Goal: Information Seeking & Learning: Learn about a topic

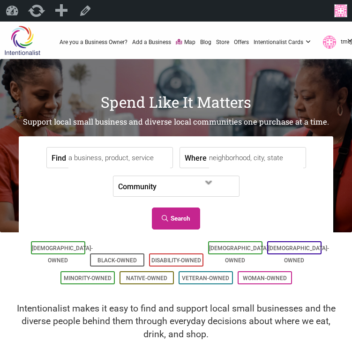
click at [136, 161] on input "Find" at bounding box center [119, 158] width 102 height 21
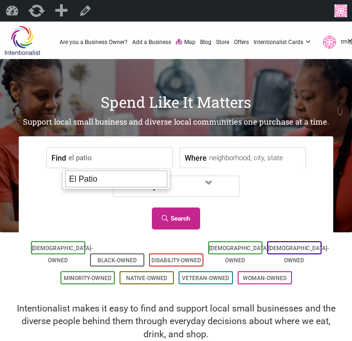
click at [125, 180] on div "El Patio" at bounding box center [116, 179] width 102 height 17
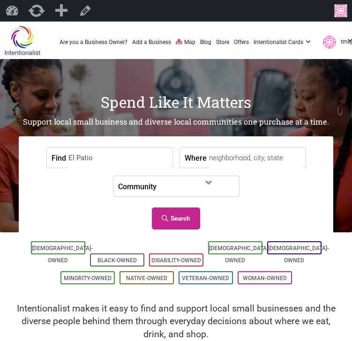
type input "El Patio"
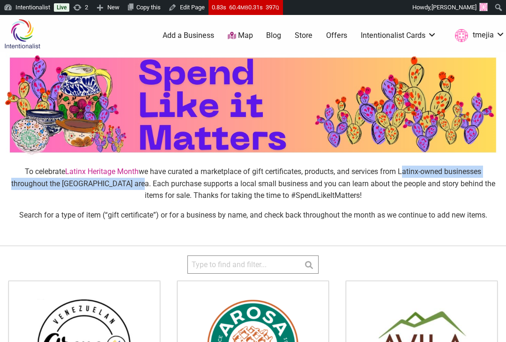
click at [20, 41] on img at bounding box center [22, 34] width 44 height 30
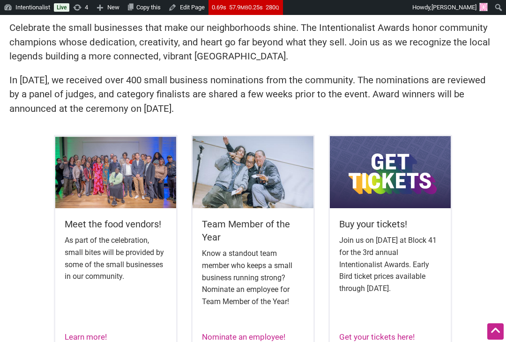
scroll to position [296, 0]
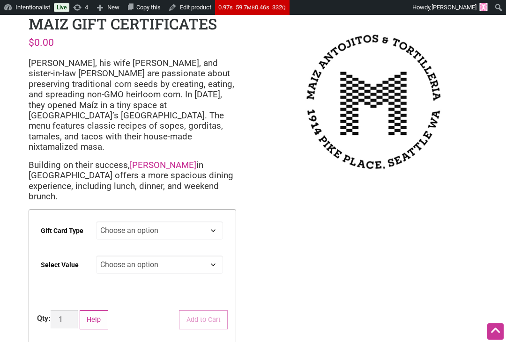
scroll to position [46, 0]
click at [378, 87] on img at bounding box center [374, 102] width 208 height 177
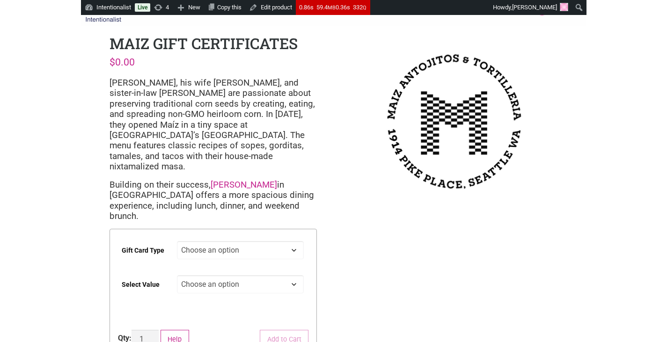
scroll to position [9, 0]
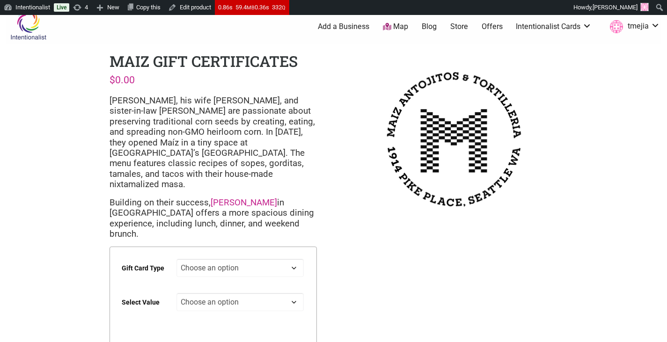
click at [37, 31] on img at bounding box center [28, 25] width 44 height 30
